Goal: Task Accomplishment & Management: Manage account settings

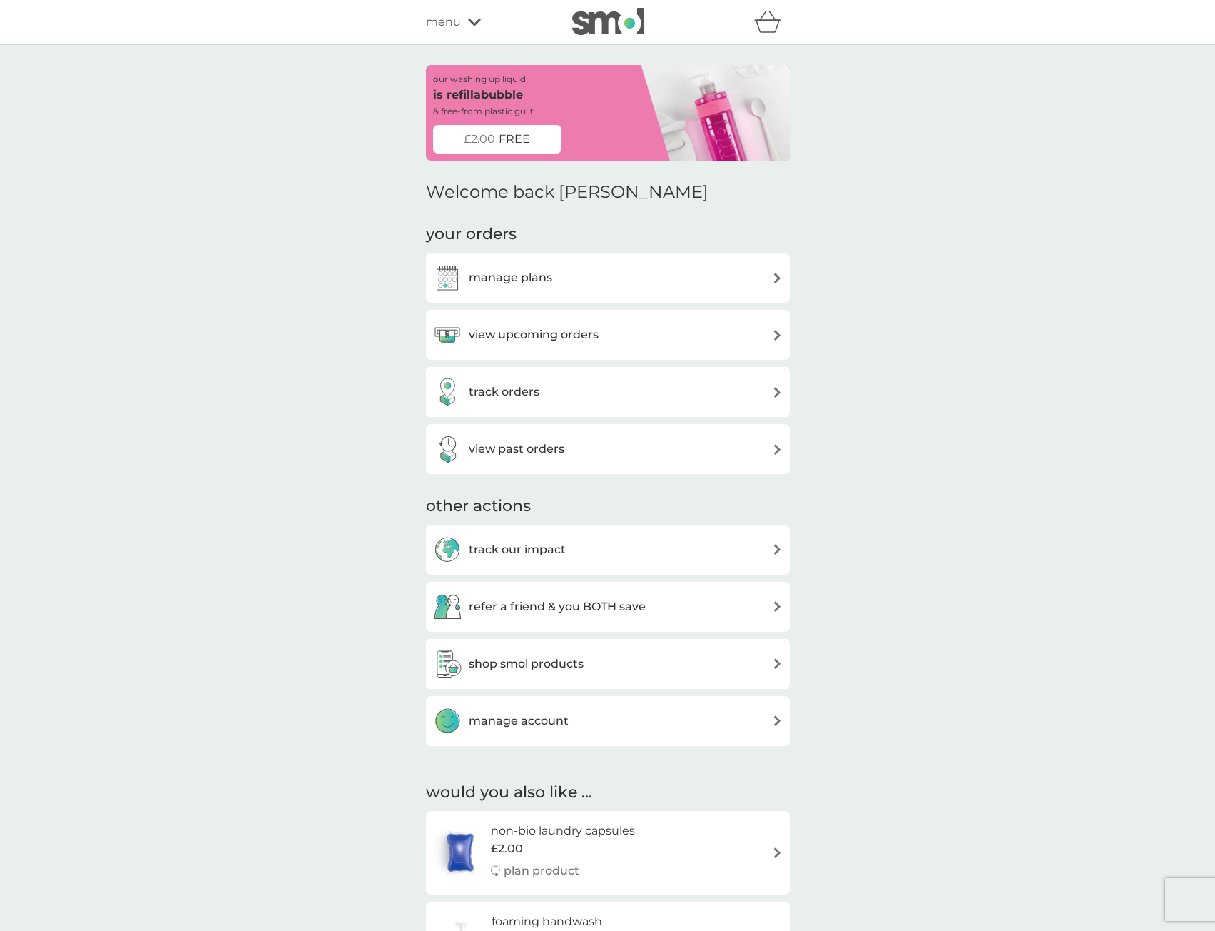
click at [644, 298] on div "manage plans" at bounding box center [608, 278] width 364 height 50
click at [639, 285] on div "manage plans" at bounding box center [608, 277] width 350 height 29
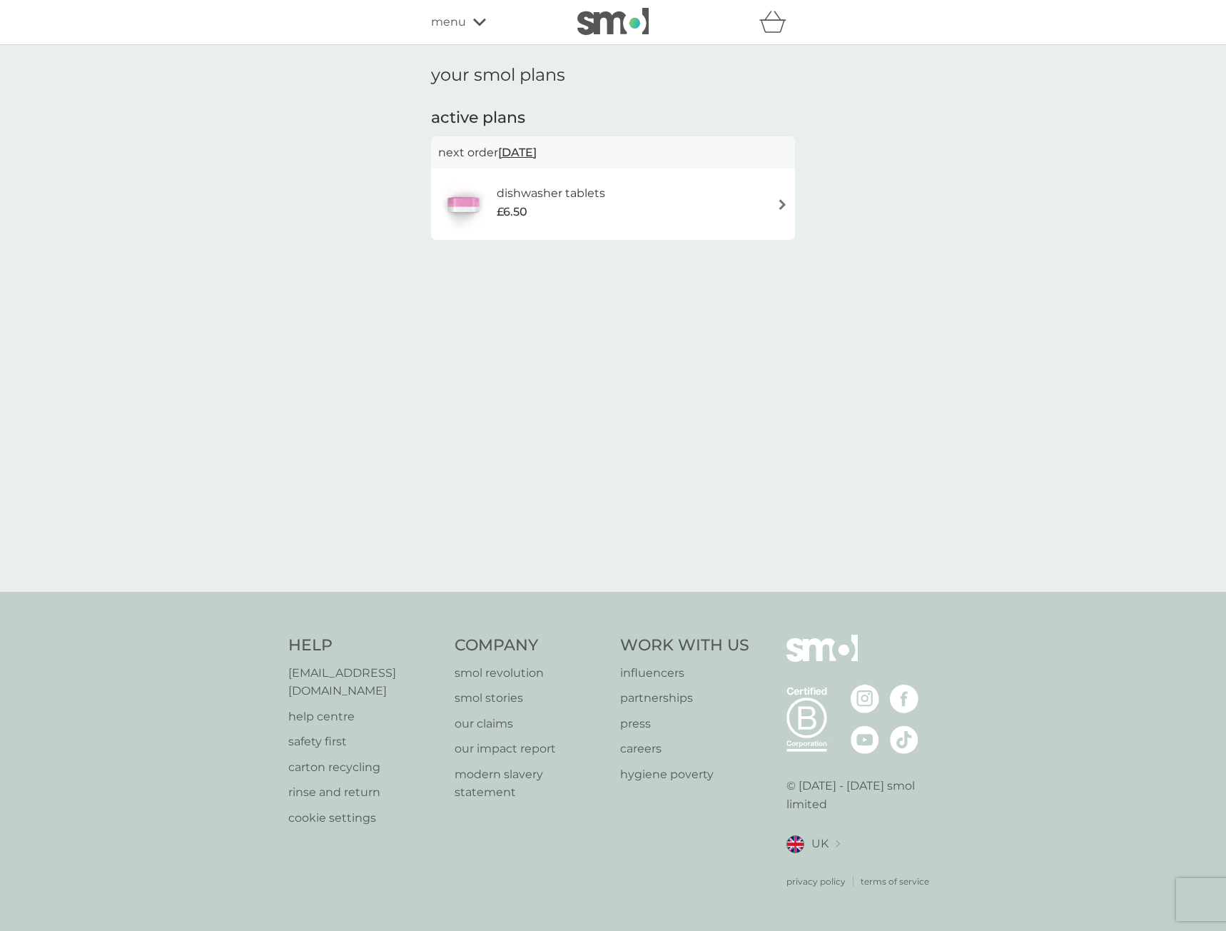
click at [635, 213] on div "dishwasher tablets £6.50" at bounding box center [613, 204] width 350 height 50
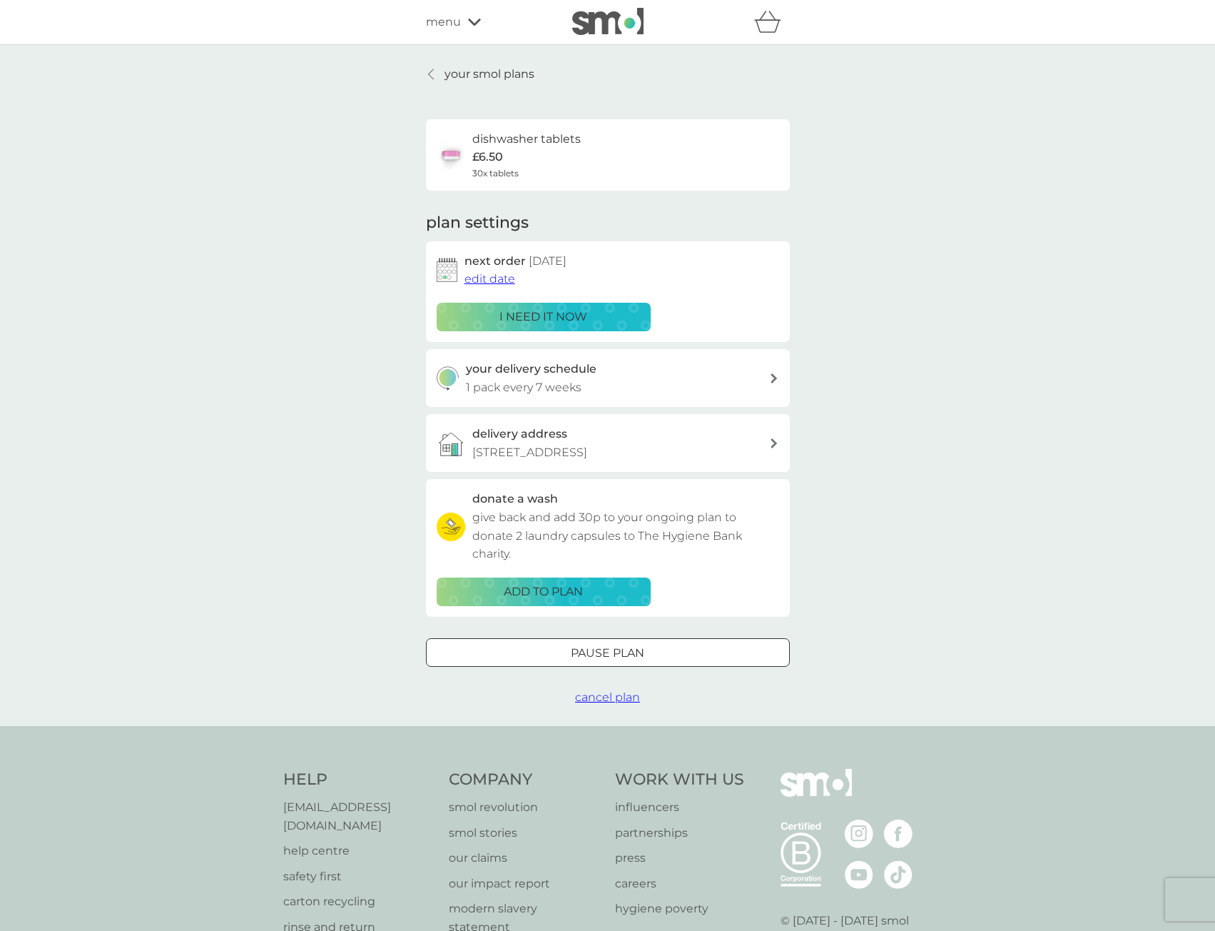
click at [647, 653] on div "Pause plan" at bounding box center [608, 653] width 363 height 19
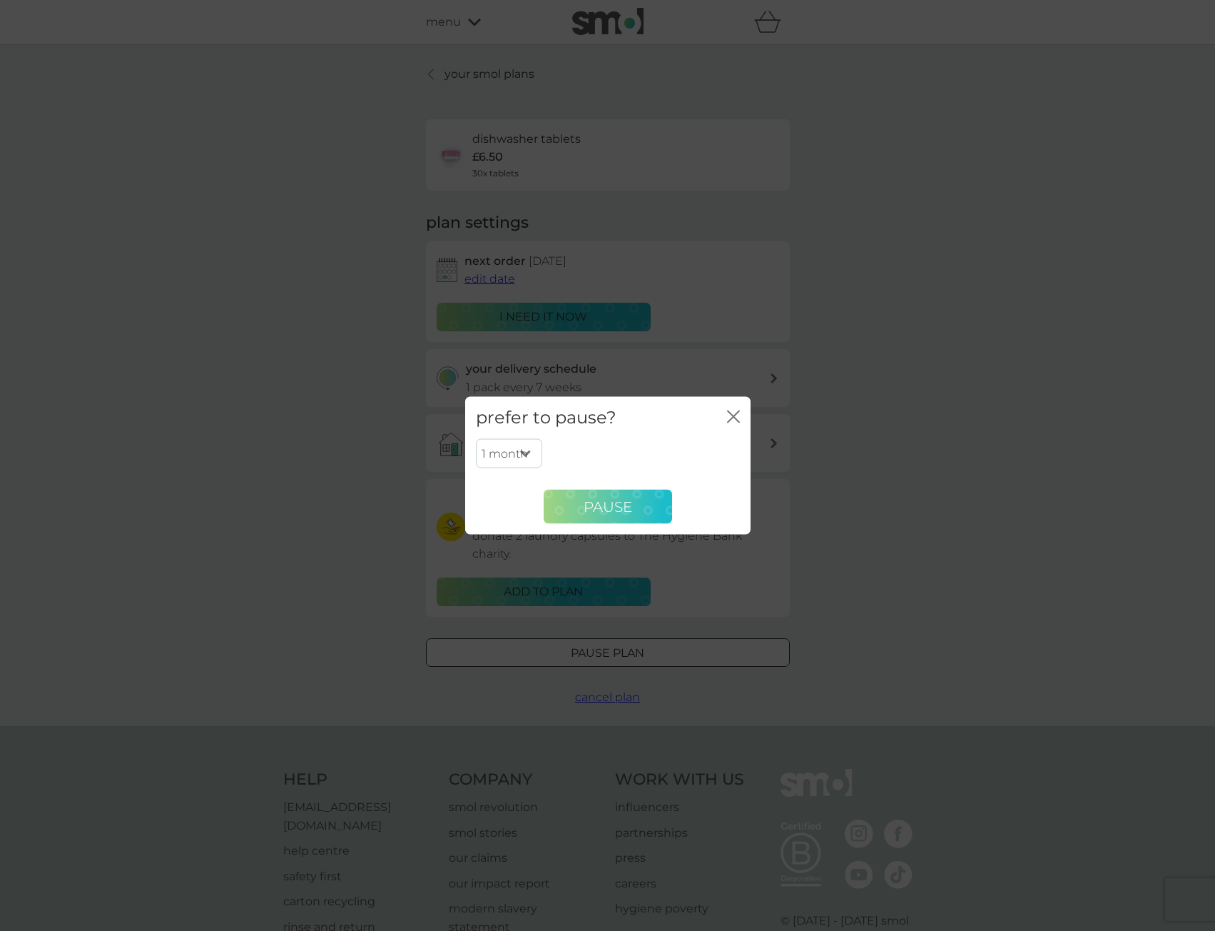
click at [625, 493] on button "Pause" at bounding box center [608, 507] width 128 height 34
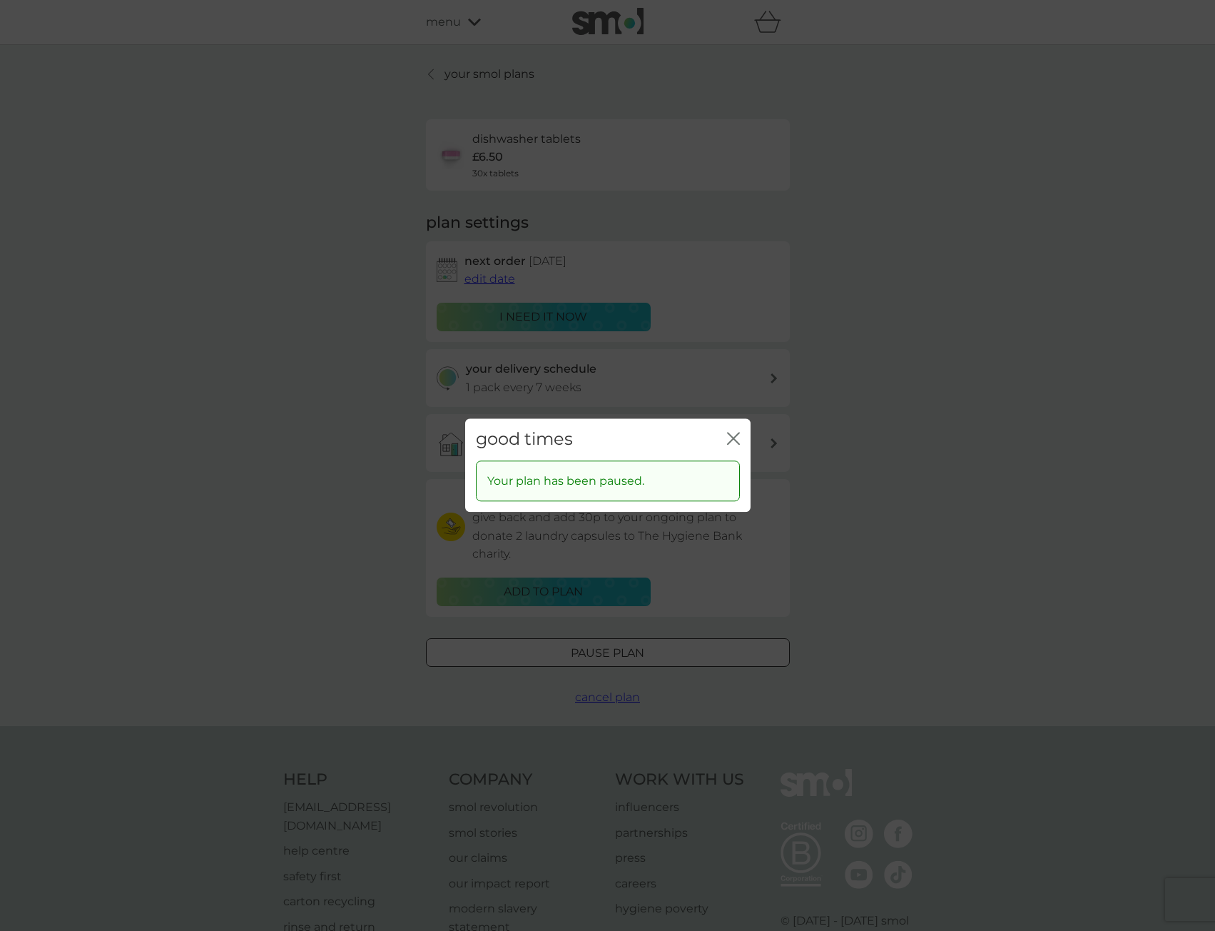
click at [727, 435] on div "good times close" at bounding box center [607, 439] width 285 height 42
click at [729, 439] on icon "close" at bounding box center [733, 438] width 13 height 13
